Goal: Task Accomplishment & Management: Manage account settings

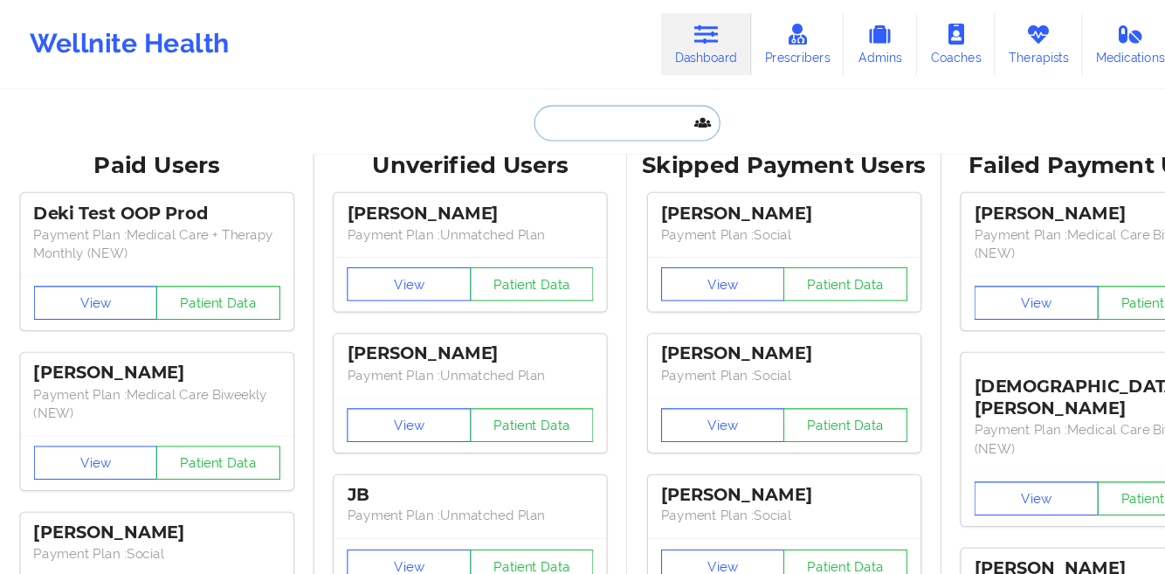
click at [537, 110] on input "text" at bounding box center [582, 114] width 173 height 33
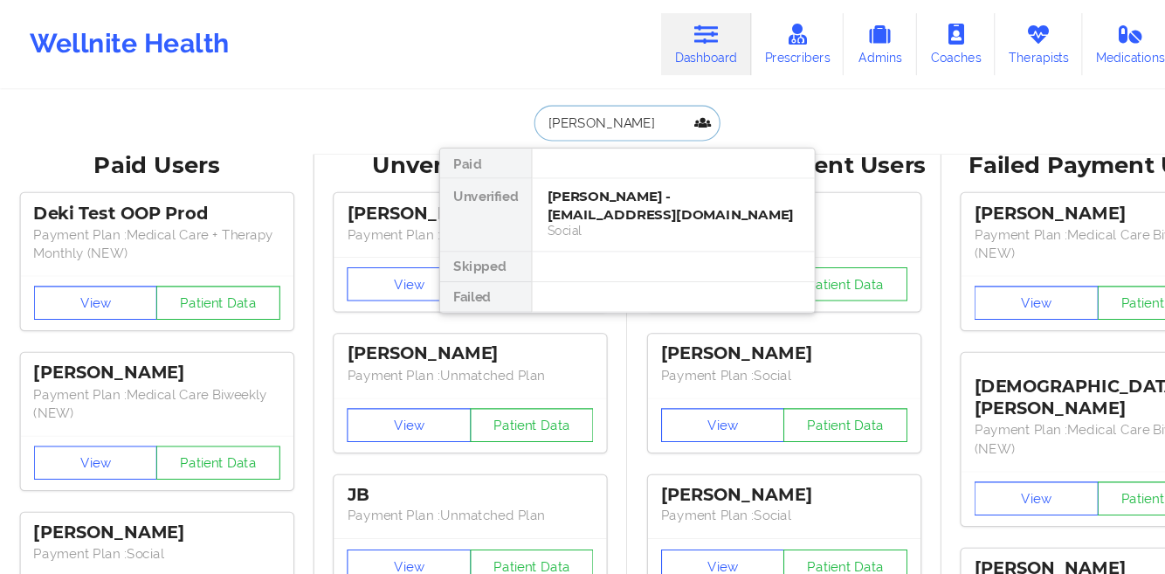
type input "[PERSON_NAME]"
click at [535, 177] on div "[PERSON_NAME] - [EMAIL_ADDRESS][DOMAIN_NAME]" at bounding box center [625, 191] width 234 height 32
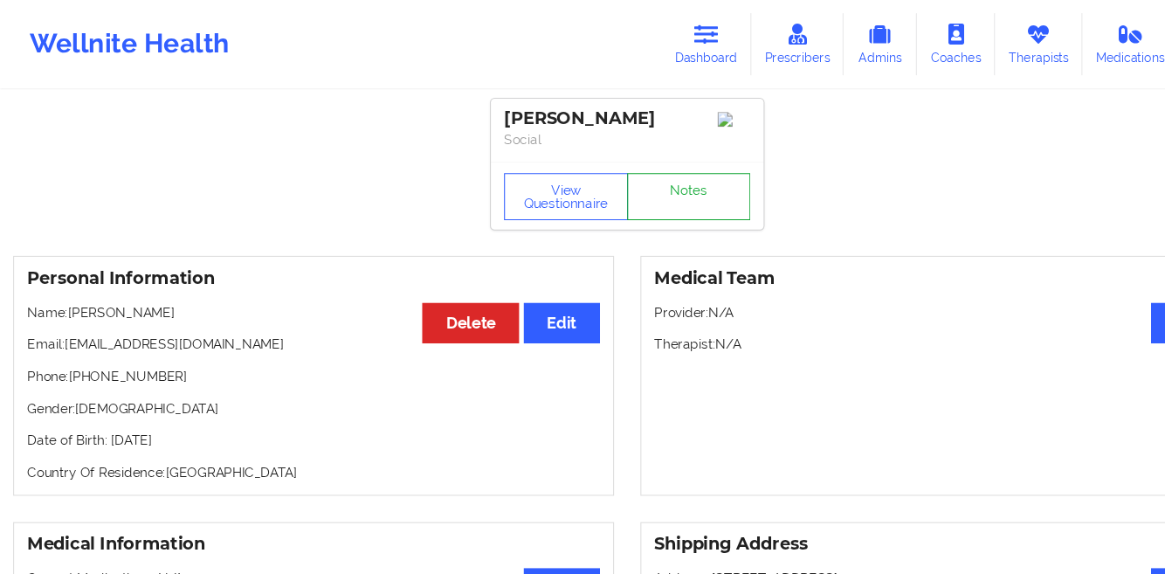
click at [631, 185] on link "Notes" at bounding box center [640, 183] width 115 height 44
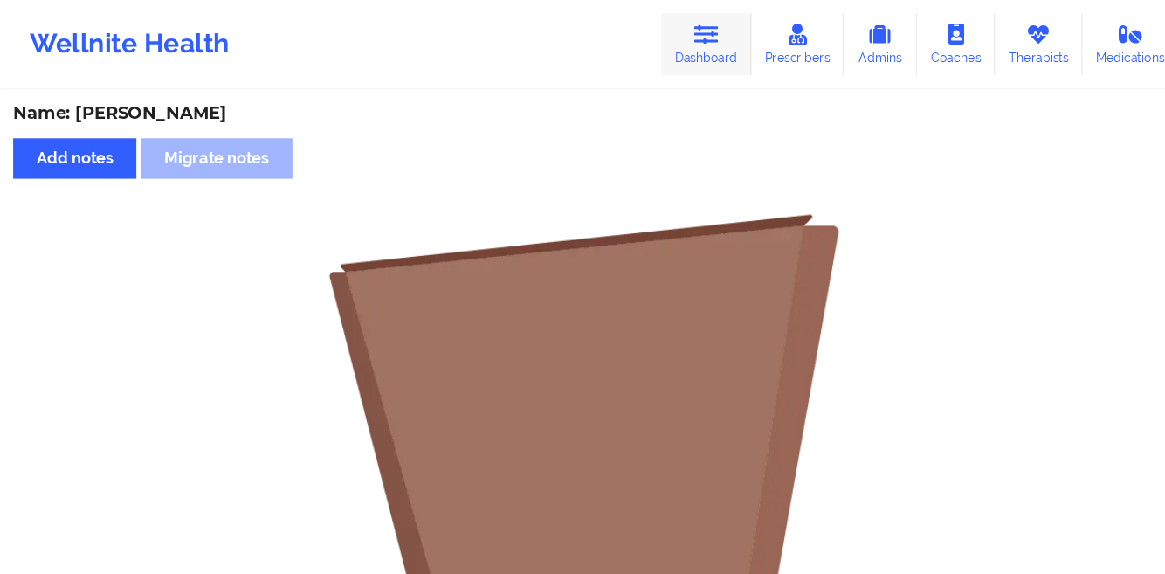
click at [651, 38] on icon at bounding box center [656, 32] width 23 height 19
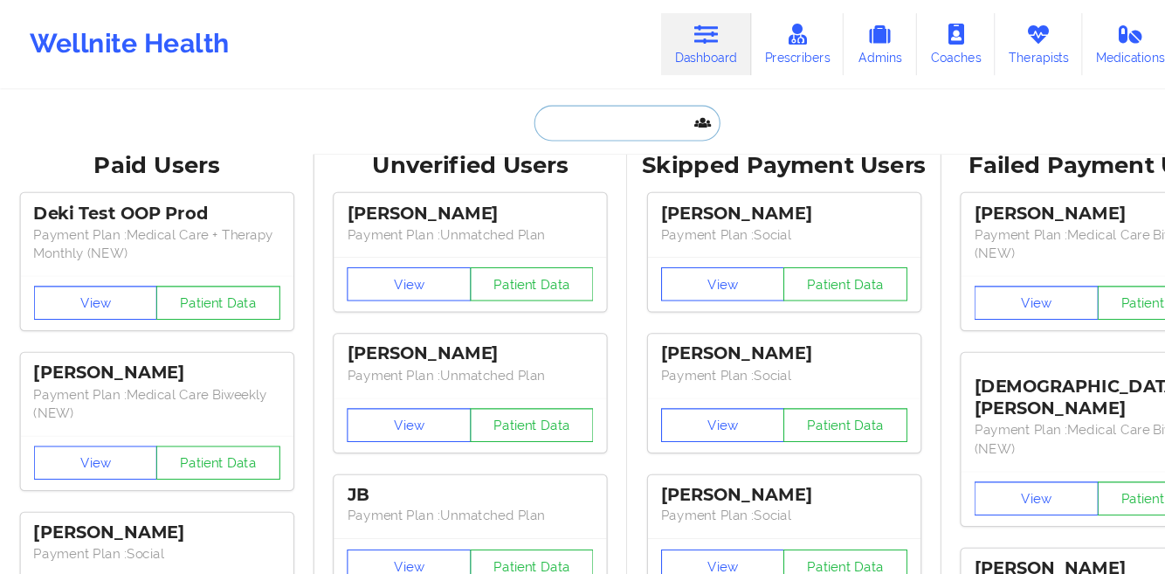
click at [578, 118] on input "text" at bounding box center [582, 114] width 173 height 33
paste input "Hello [PERSON_NAME], this is [PERSON_NAME] from Wellnite. I just wanted to foll…"
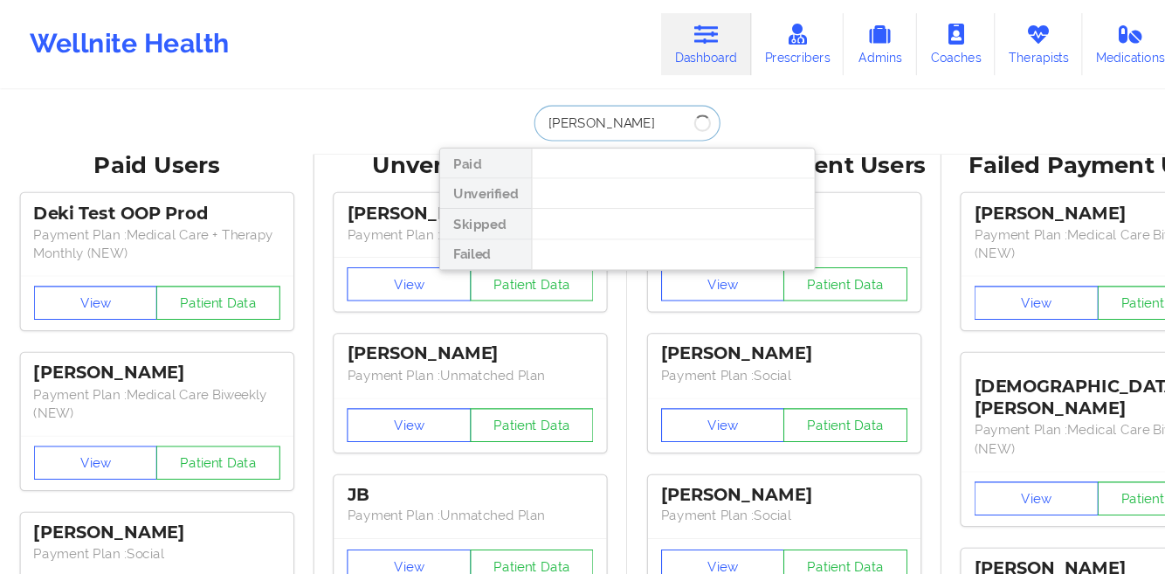
type input "[PERSON_NAME]"
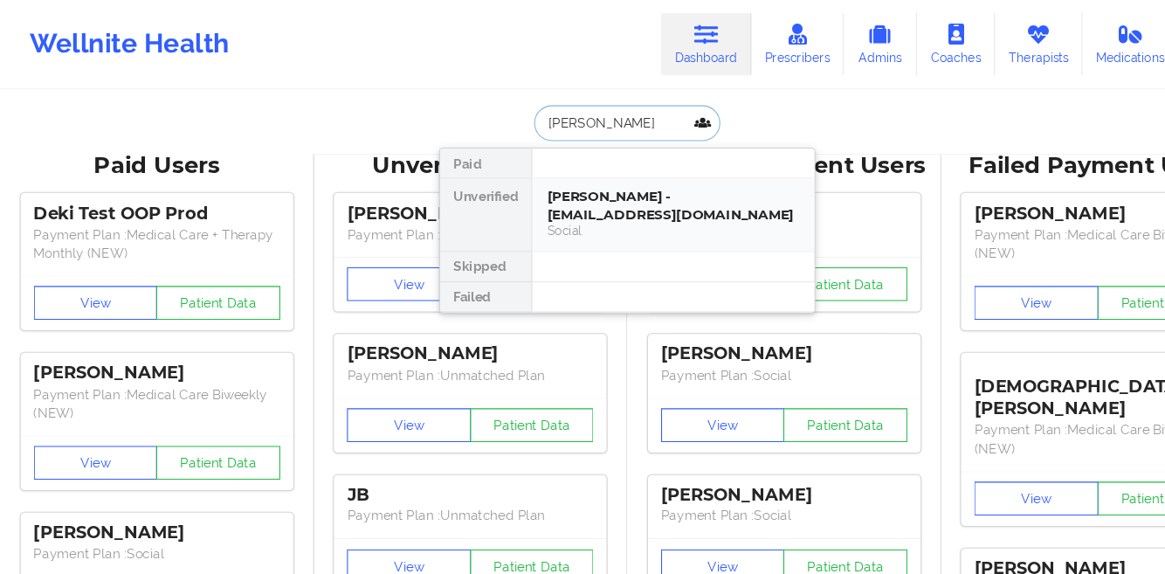
click at [567, 191] on div "[PERSON_NAME] - [EMAIL_ADDRESS][DOMAIN_NAME]" at bounding box center [625, 191] width 234 height 32
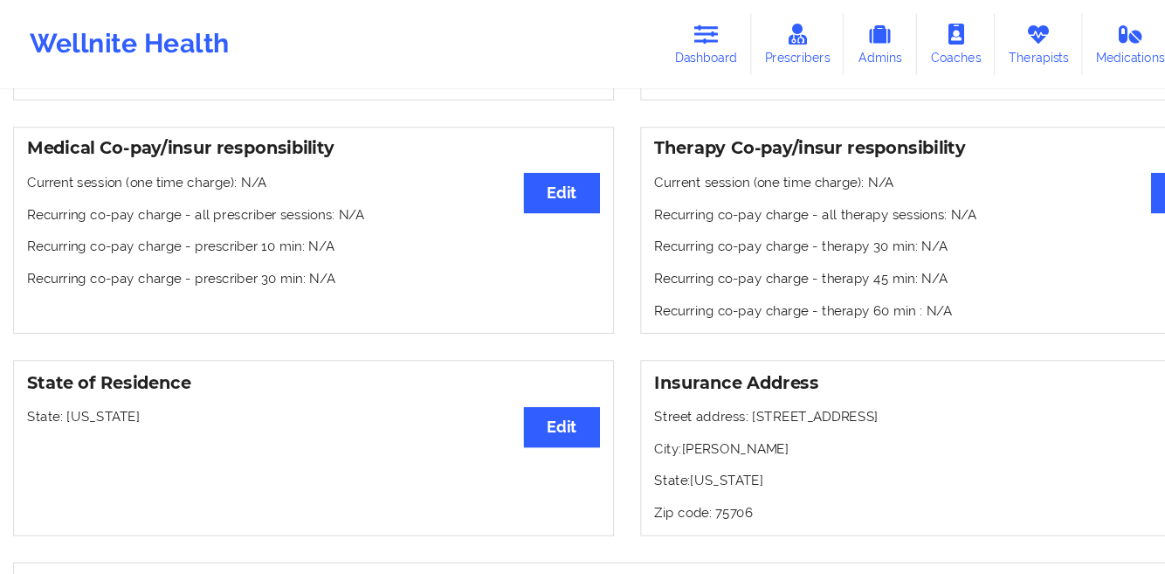
scroll to position [179, 0]
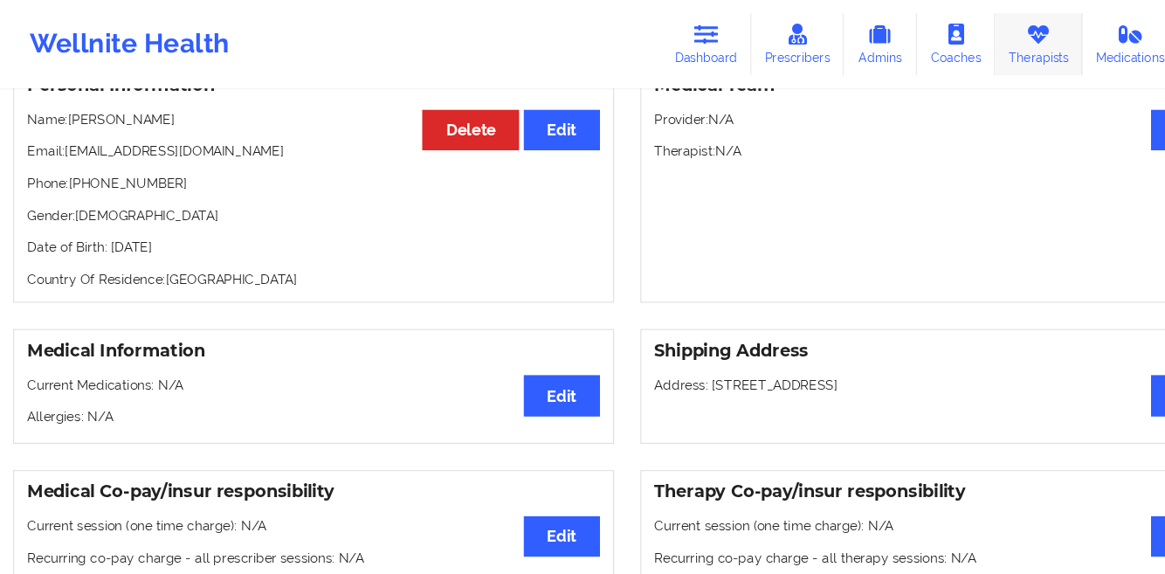
click at [936, 50] on link "Therapists" at bounding box center [964, 41] width 81 height 58
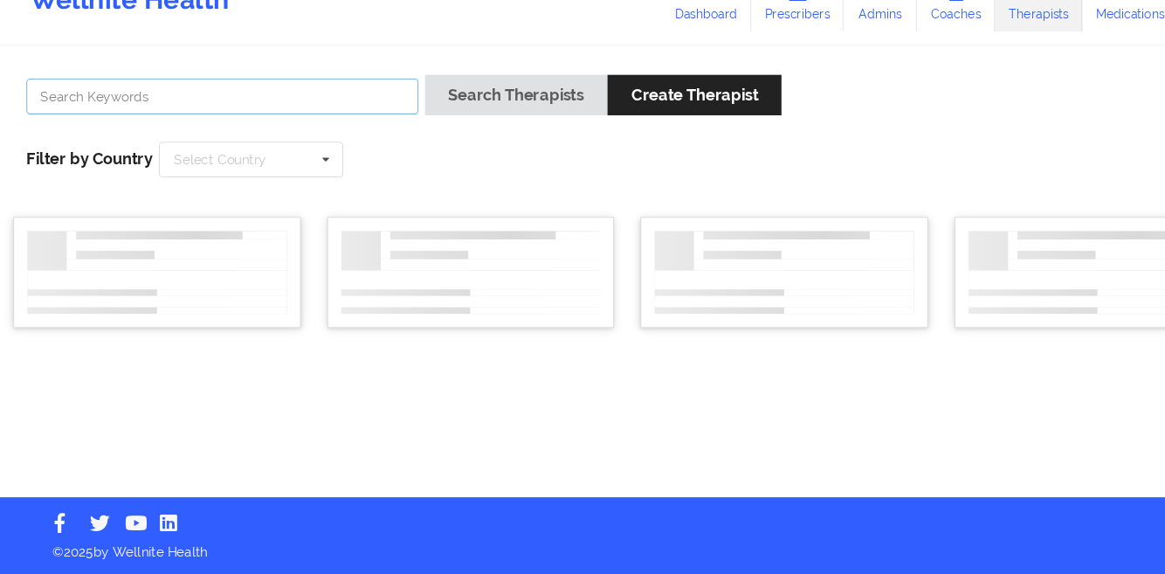
click at [218, 123] on input "text" at bounding box center [206, 130] width 364 height 33
paste input "[PERSON_NAME]"
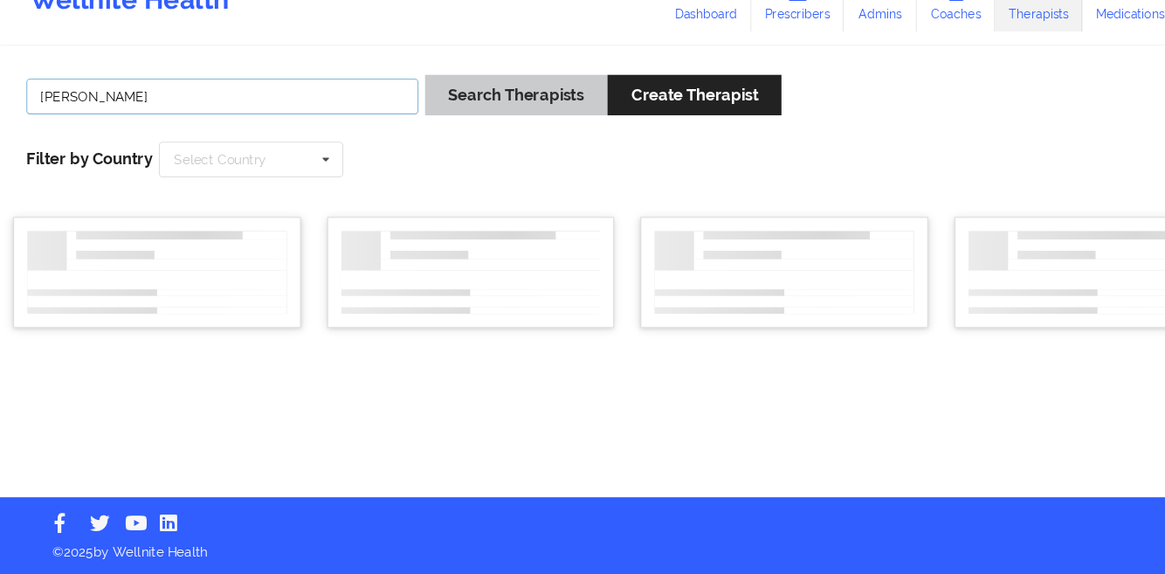
type input "[PERSON_NAME]"
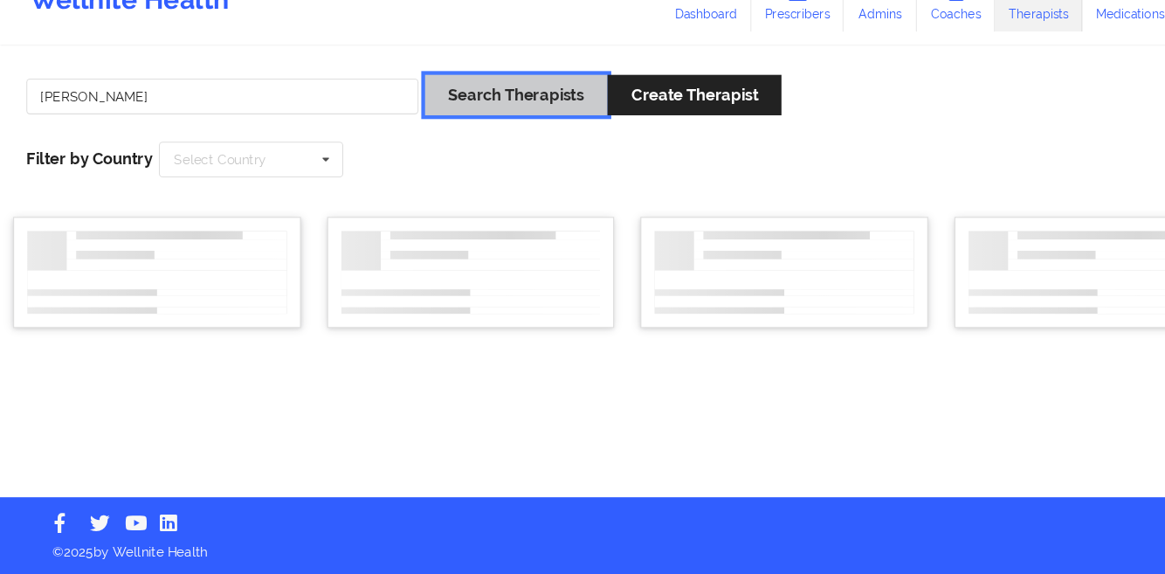
click at [471, 123] on button "Search Therapists" at bounding box center [479, 129] width 169 height 38
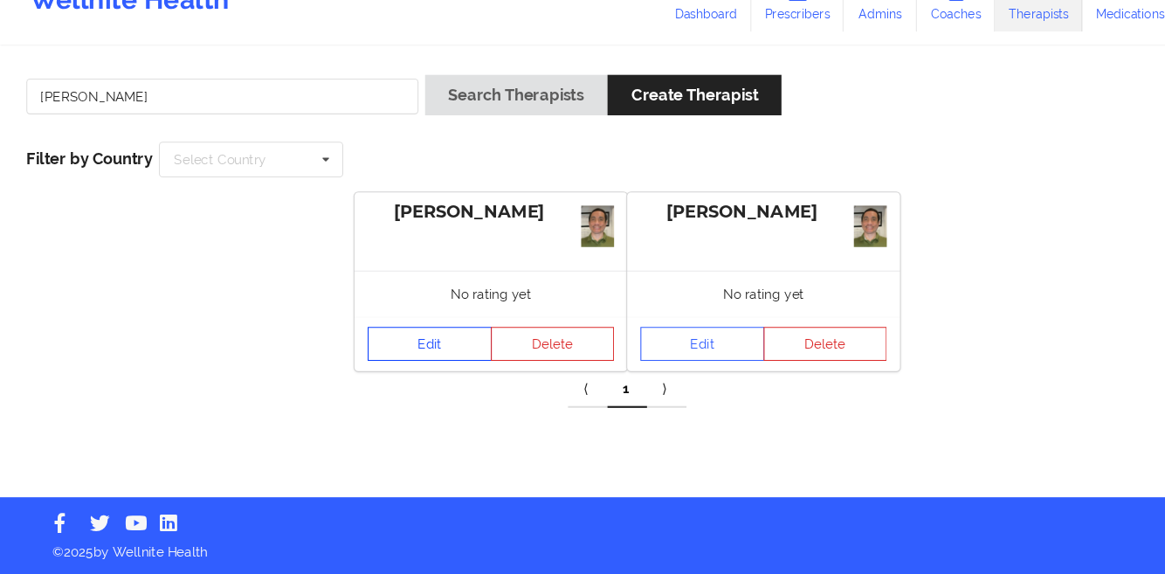
click at [413, 368] on link "Edit" at bounding box center [399, 359] width 115 height 31
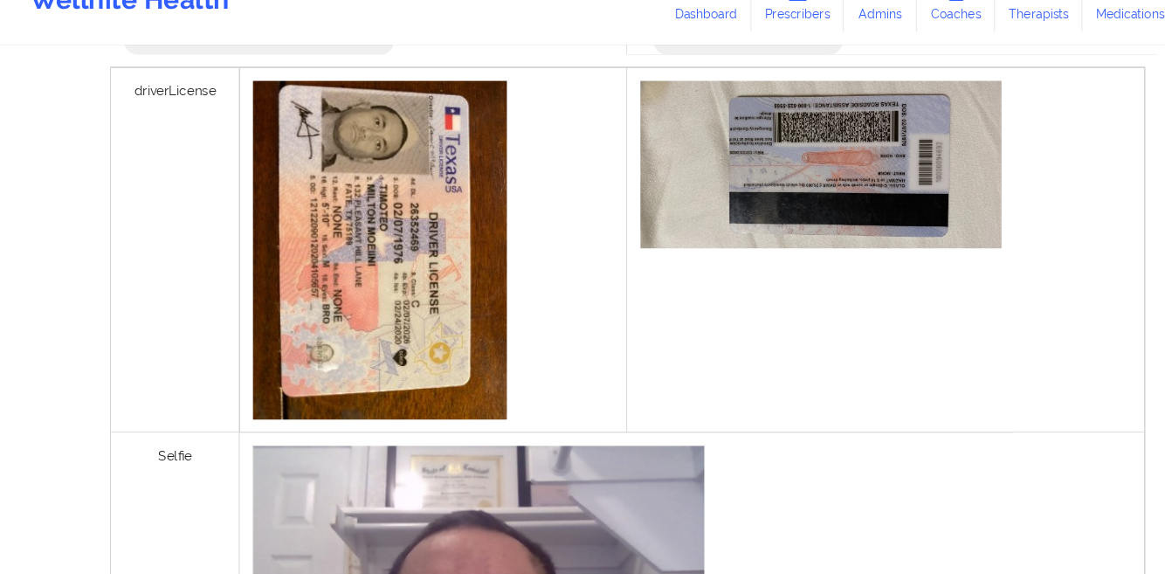
scroll to position [402, 0]
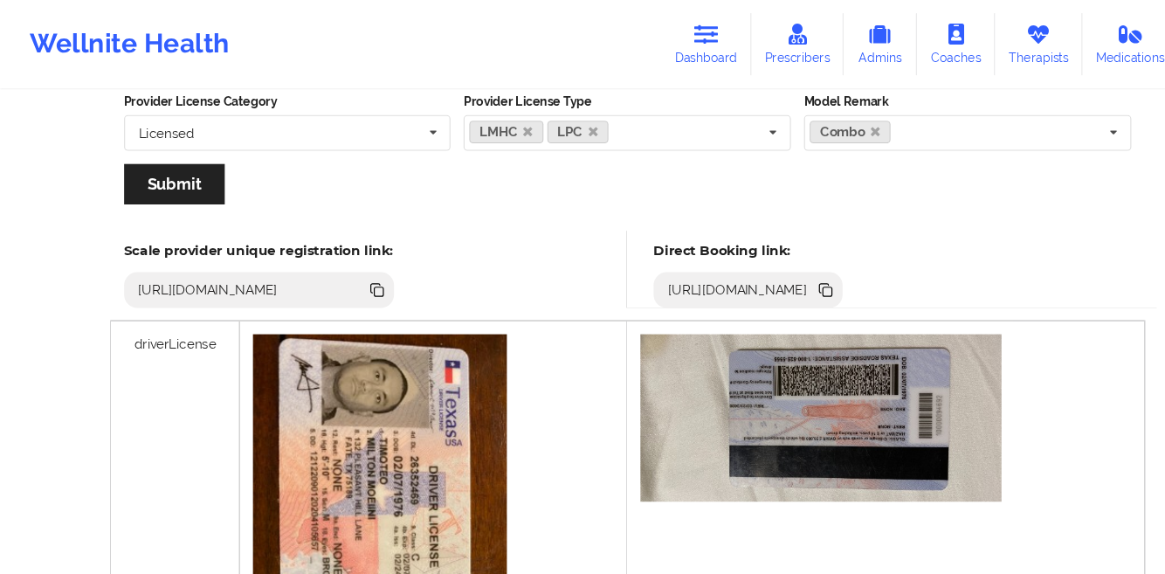
click at [773, 270] on icon at bounding box center [768, 270] width 9 height 9
